Goal: Transaction & Acquisition: Purchase product/service

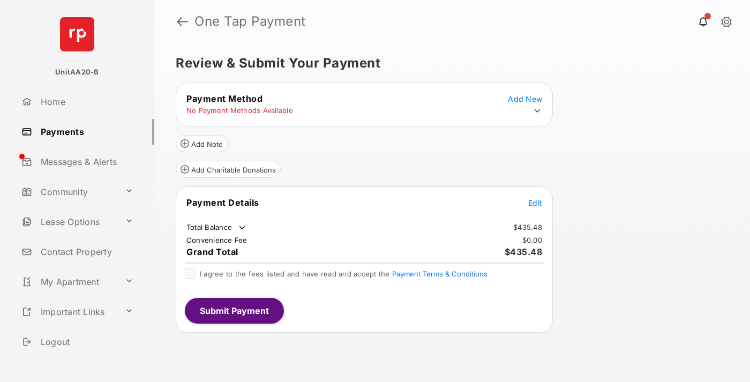
click at [537, 111] on icon at bounding box center [537, 111] width 10 height 10
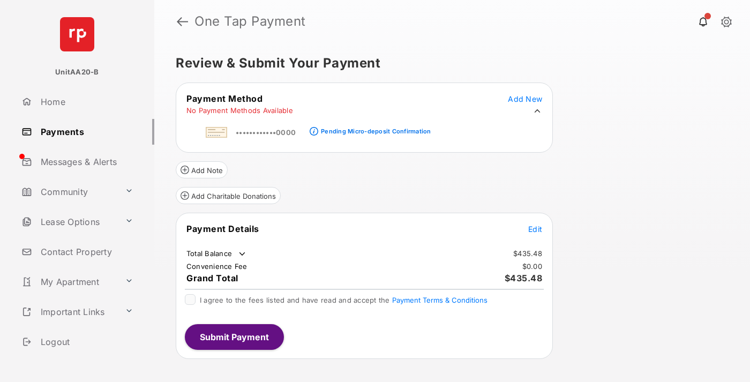
click at [374, 128] on div "Pending Micro-deposit Confirmation" at bounding box center [376, 130] width 110 height 7
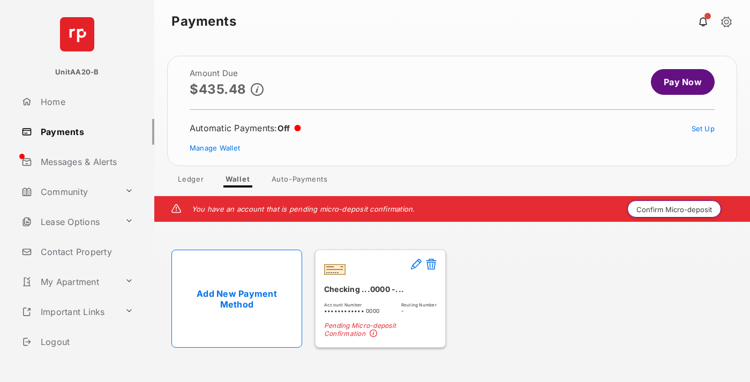
click at [674, 209] on button "Confirm Micro-deposit" at bounding box center [674, 208] width 94 height 17
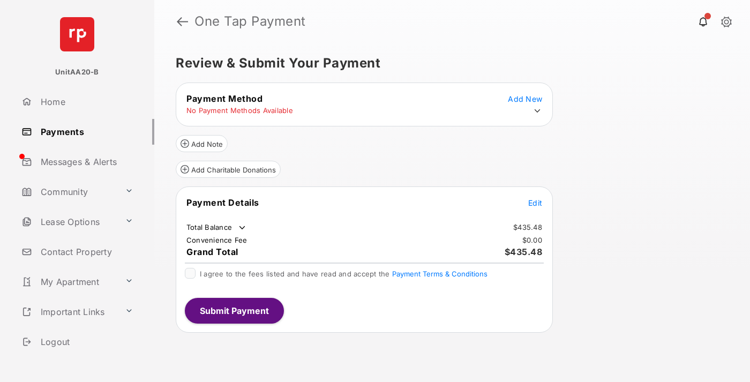
click at [535, 202] on span "Edit" at bounding box center [535, 202] width 14 height 9
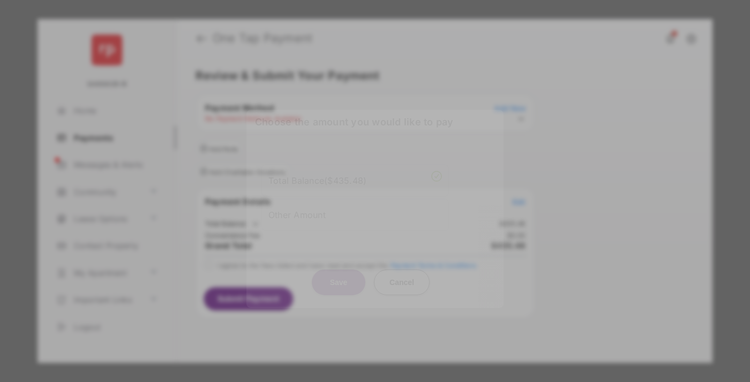
click at [355, 205] on div "Other Amount" at bounding box center [354, 214] width 173 height 18
type input "****"
click at [338, 283] on button "Save" at bounding box center [339, 282] width 54 height 26
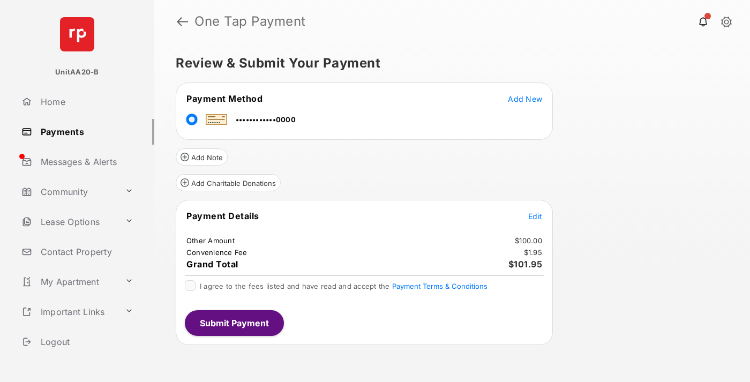
click at [535, 216] on span "Edit" at bounding box center [535, 215] width 14 height 9
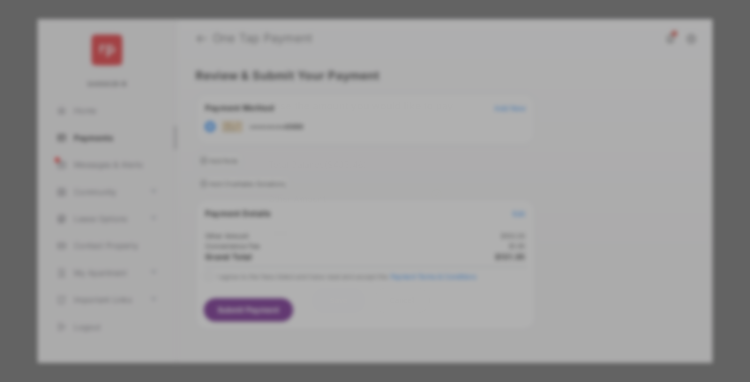
click at [338, 299] on button "Save" at bounding box center [339, 300] width 54 height 26
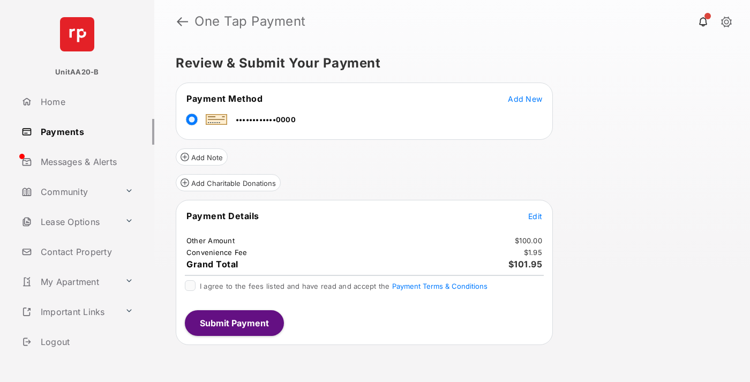
click at [233, 322] on button "Submit Payment" at bounding box center [234, 323] width 99 height 26
